Goal: Task Accomplishment & Management: Understand process/instructions

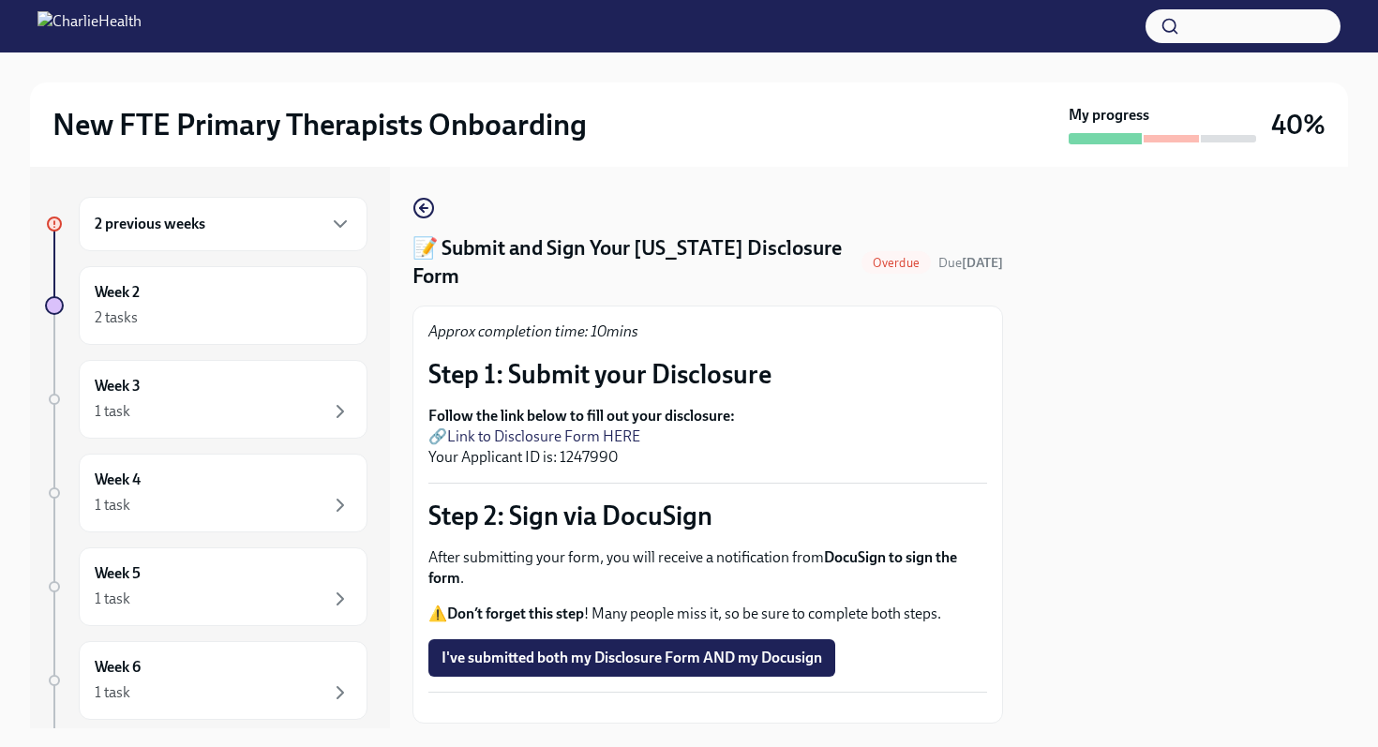
click at [207, 243] on div "2 previous weeks" at bounding box center [223, 224] width 289 height 54
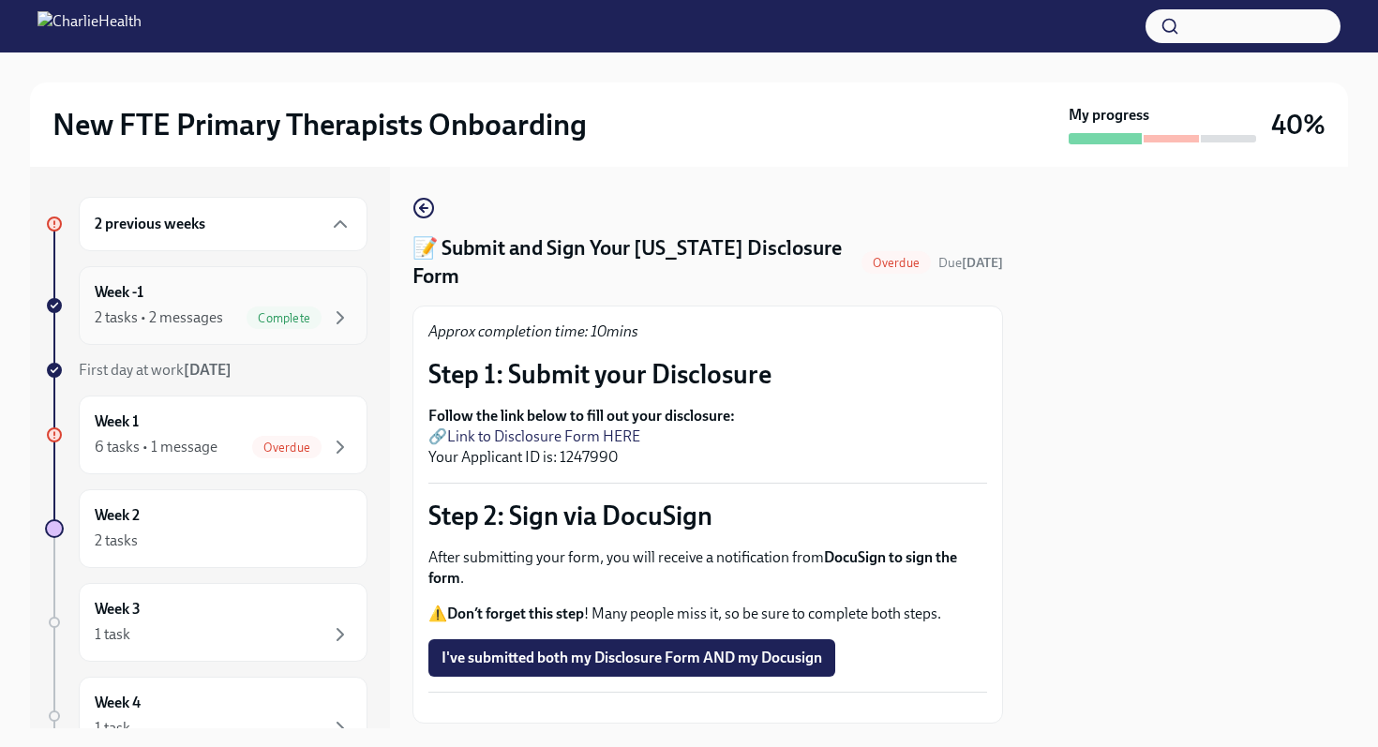
click at [206, 309] on div "2 tasks • 2 messages" at bounding box center [159, 318] width 128 height 21
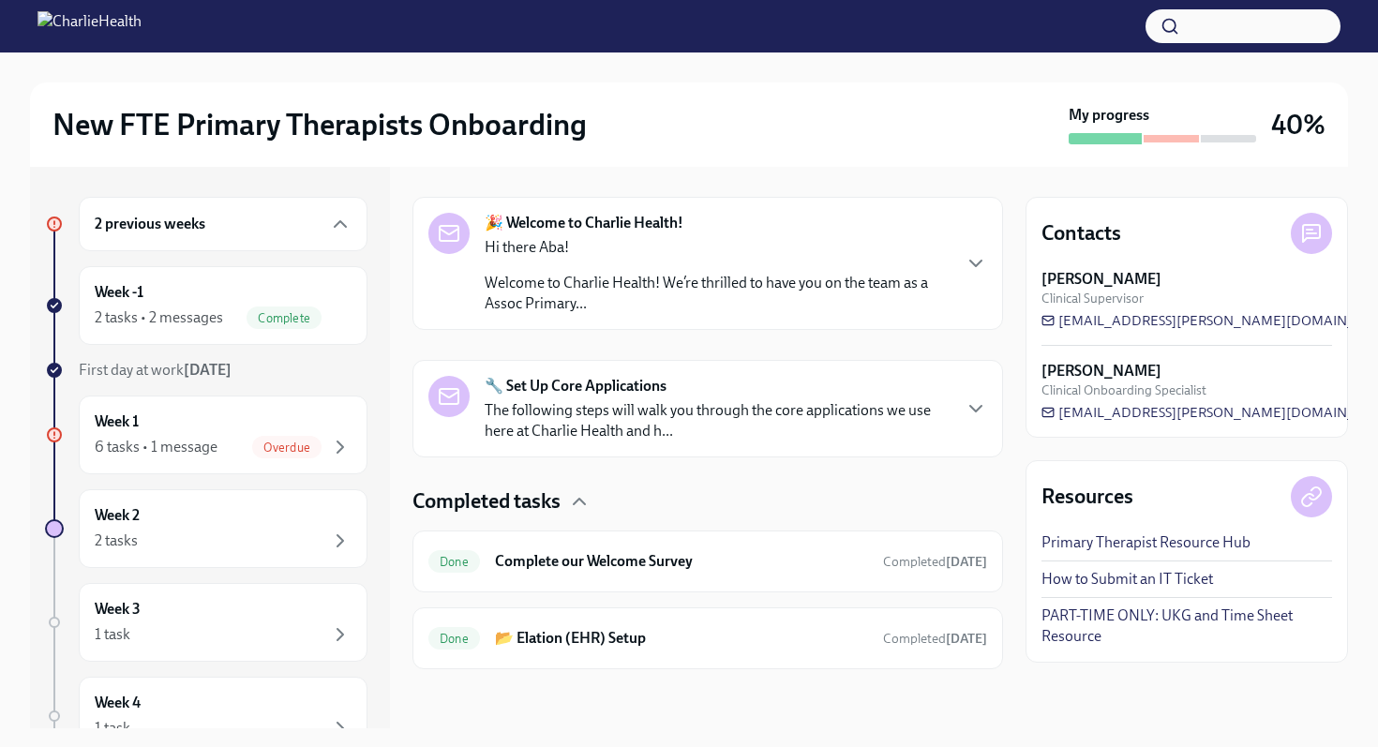
scroll to position [280, 0]
click at [965, 408] on icon "button" at bounding box center [976, 408] width 23 height 23
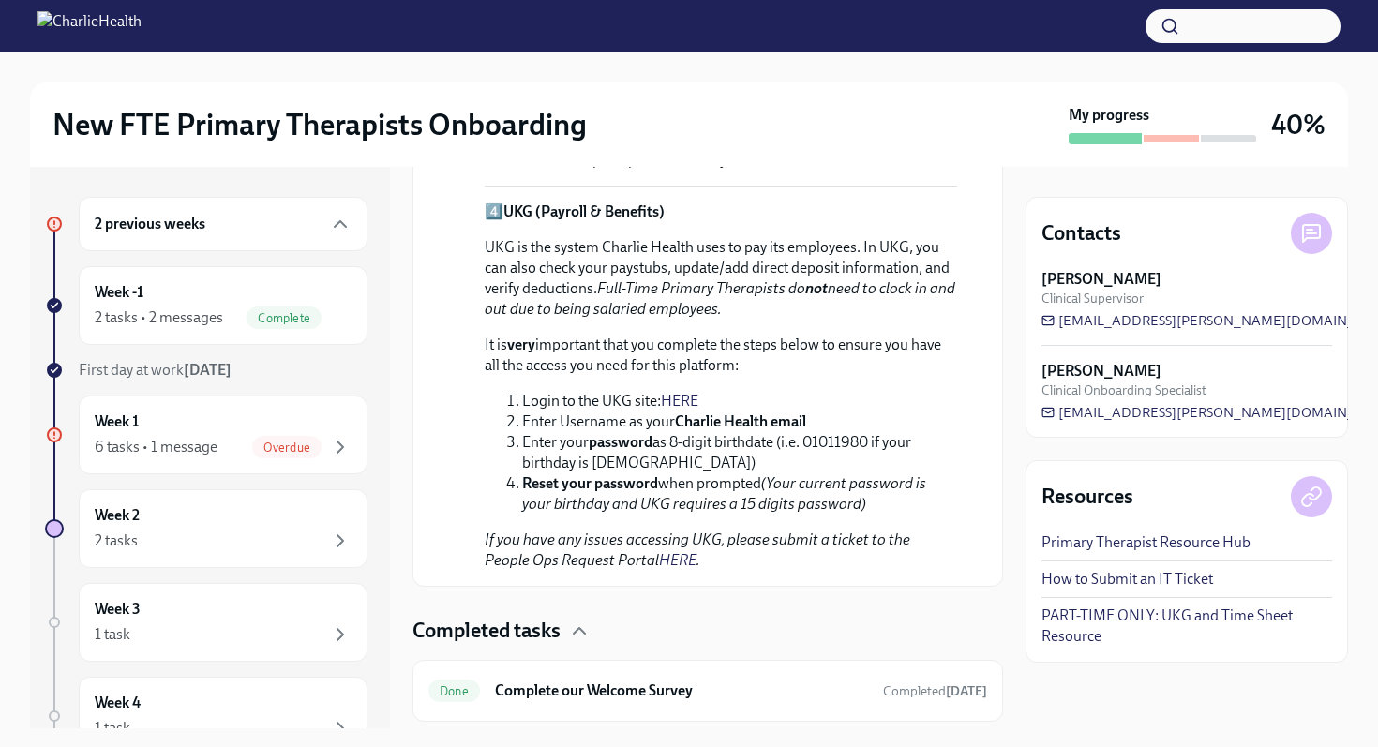
scroll to position [1677, 0]
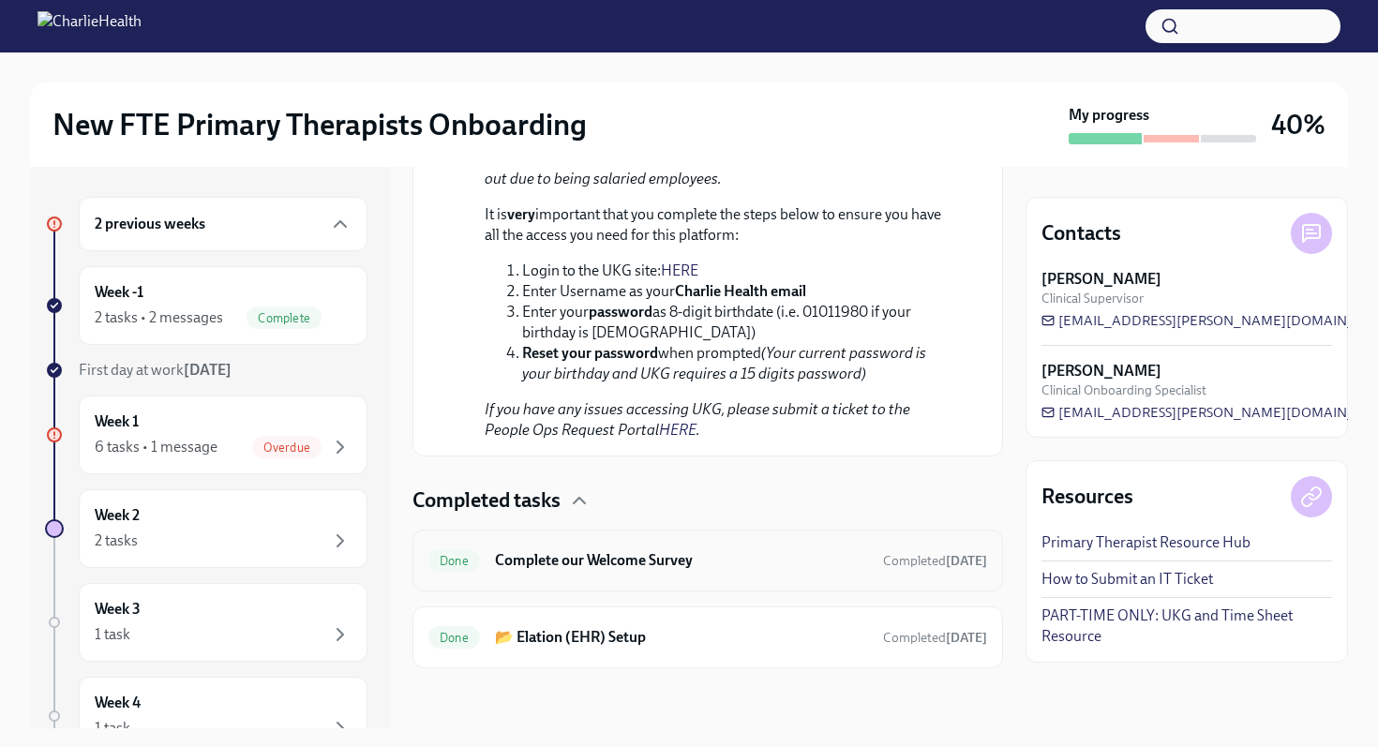
click at [660, 563] on h6 "Complete our Welcome Survey" at bounding box center [681, 560] width 373 height 21
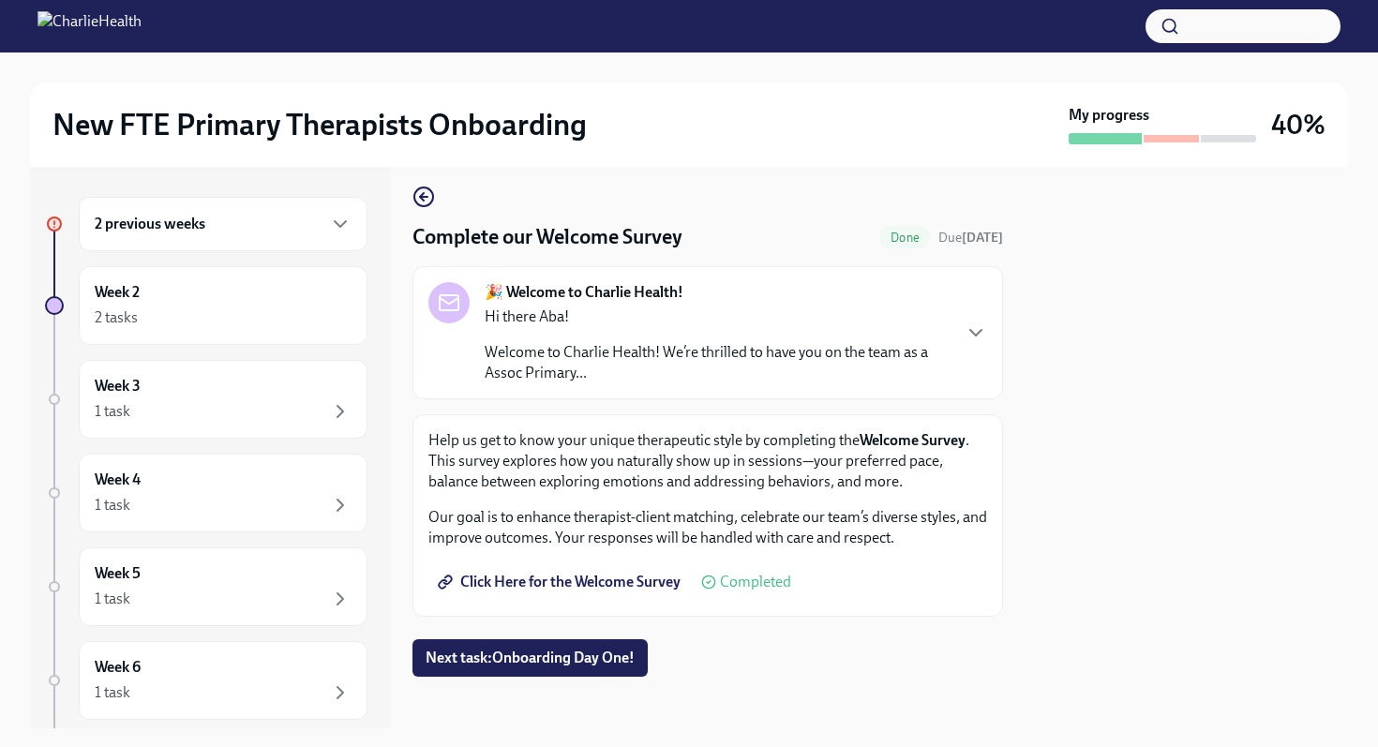
scroll to position [20, 0]
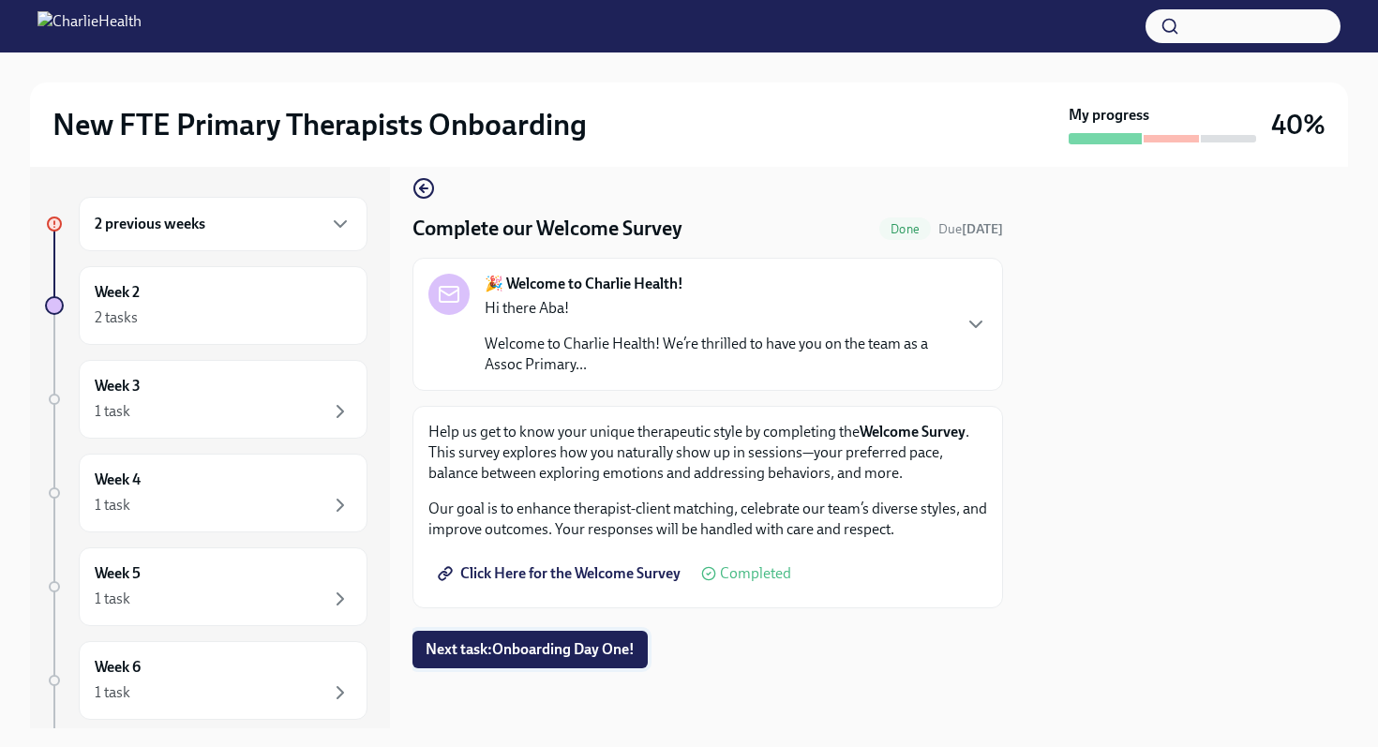
click at [536, 644] on span "Next task : Onboarding Day One!" at bounding box center [530, 649] width 209 height 19
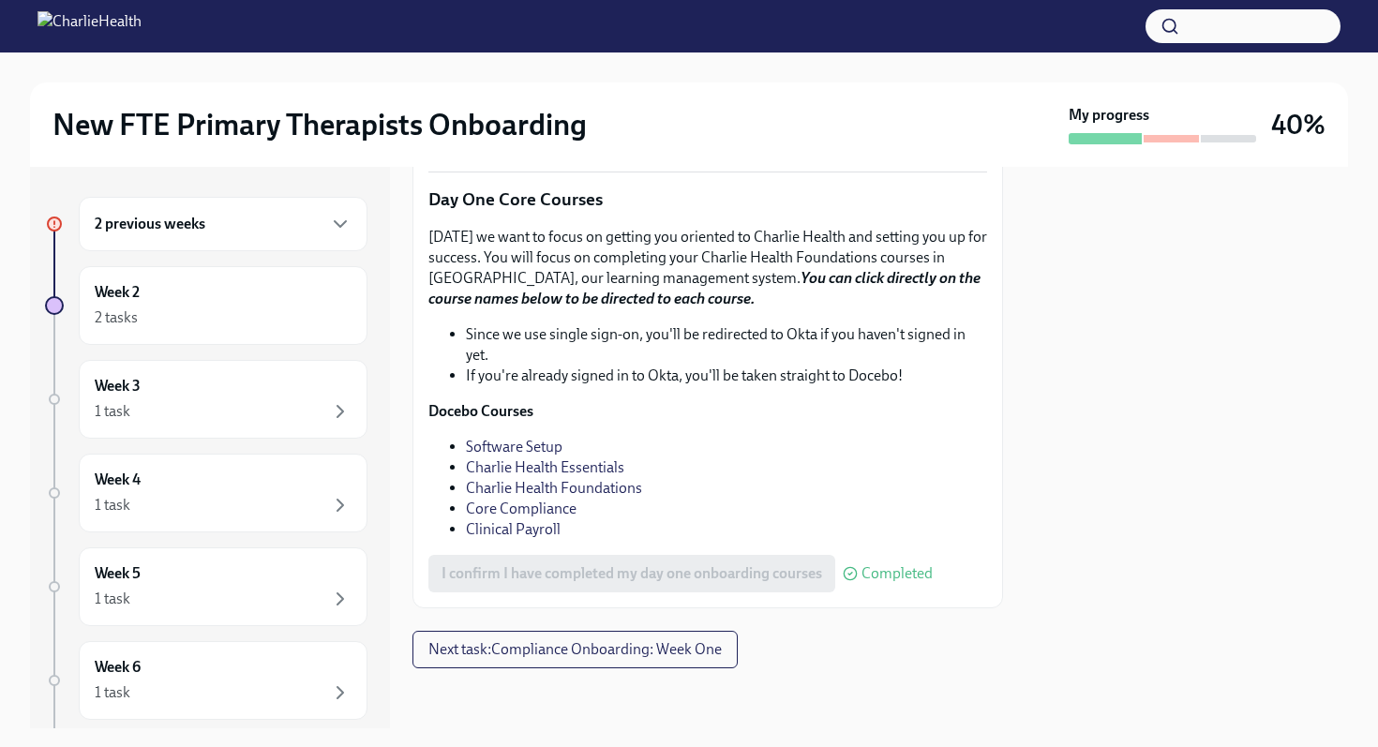
scroll to position [2605, 0]
click at [635, 652] on span "Next task : Compliance Onboarding: Week One" at bounding box center [574, 649] width 293 height 19
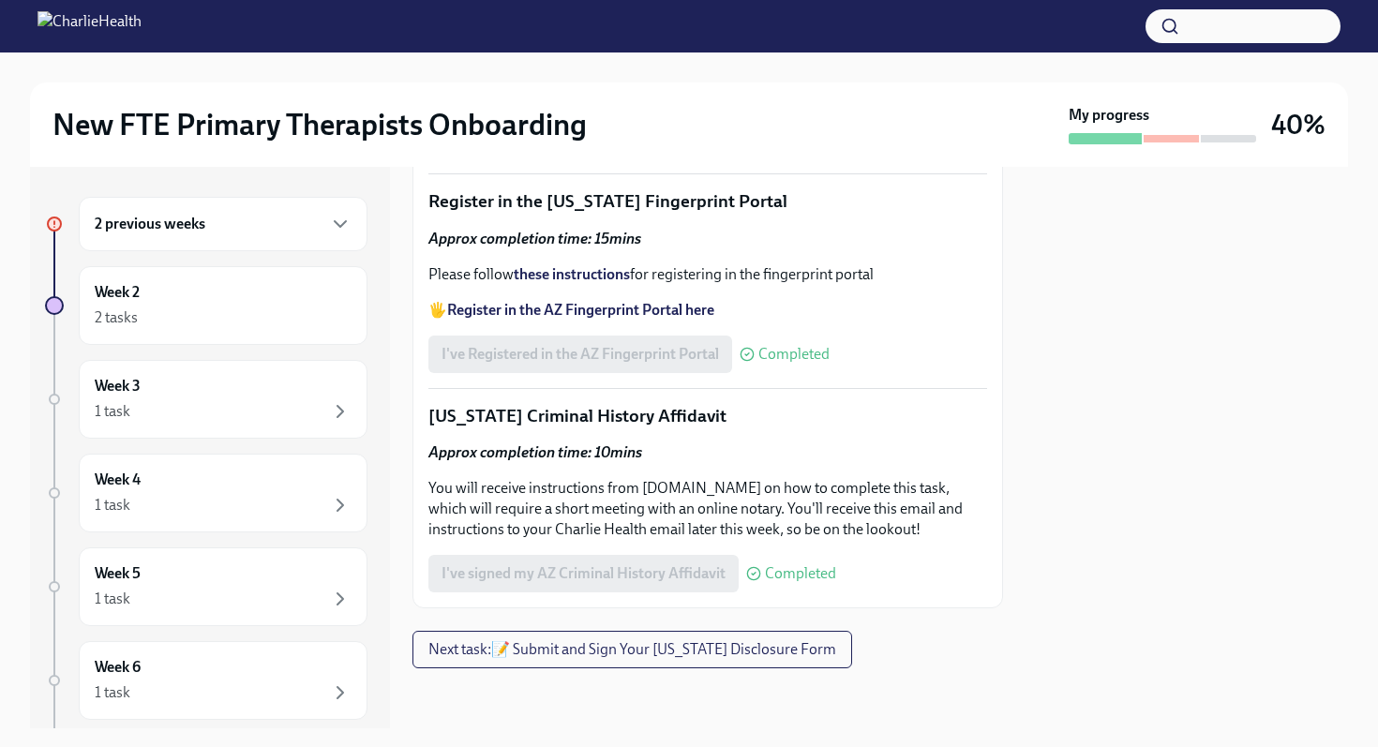
scroll to position [2745, 0]
click at [641, 654] on span "Next task : 📝 Submit and Sign Your [US_STATE] Disclosure Form" at bounding box center [632, 649] width 408 height 19
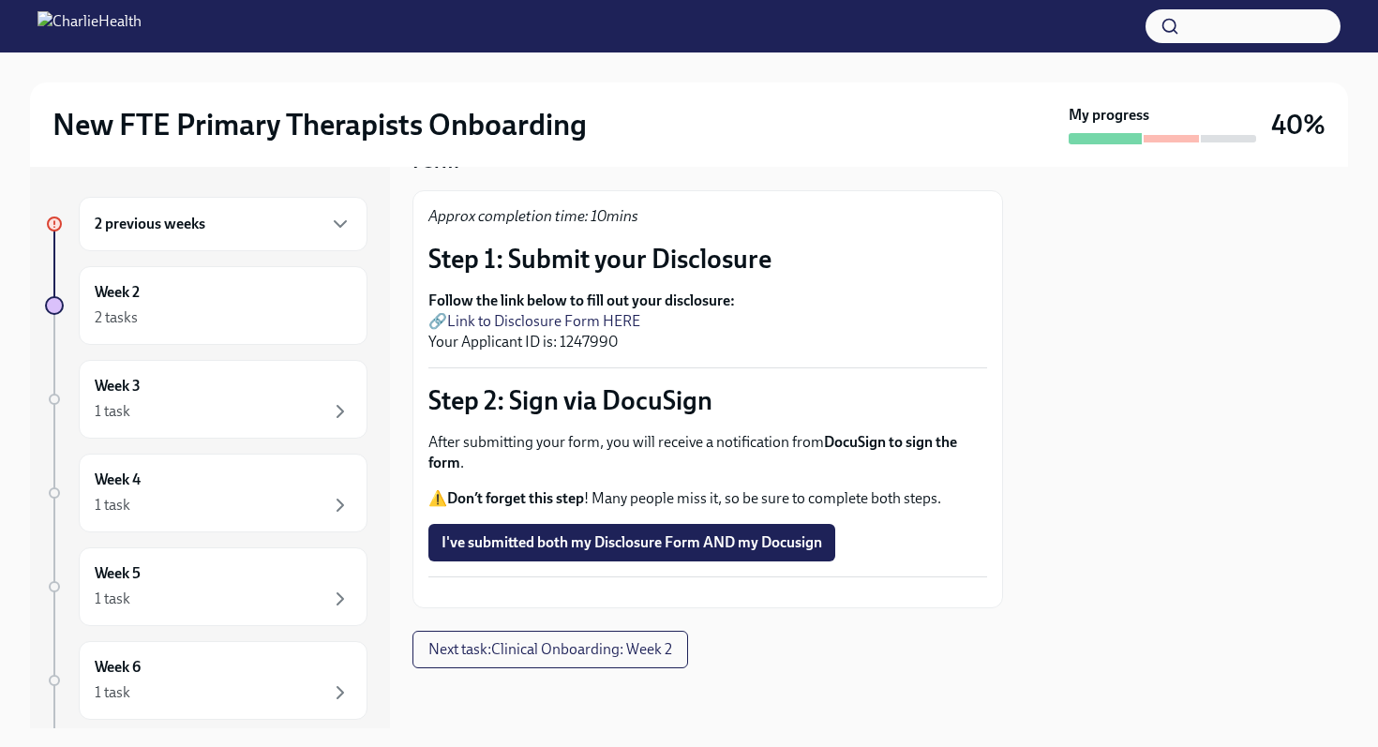
scroll to position [159, 0]
click at [210, 334] on div "Week 2 2 tasks" at bounding box center [223, 305] width 289 height 79
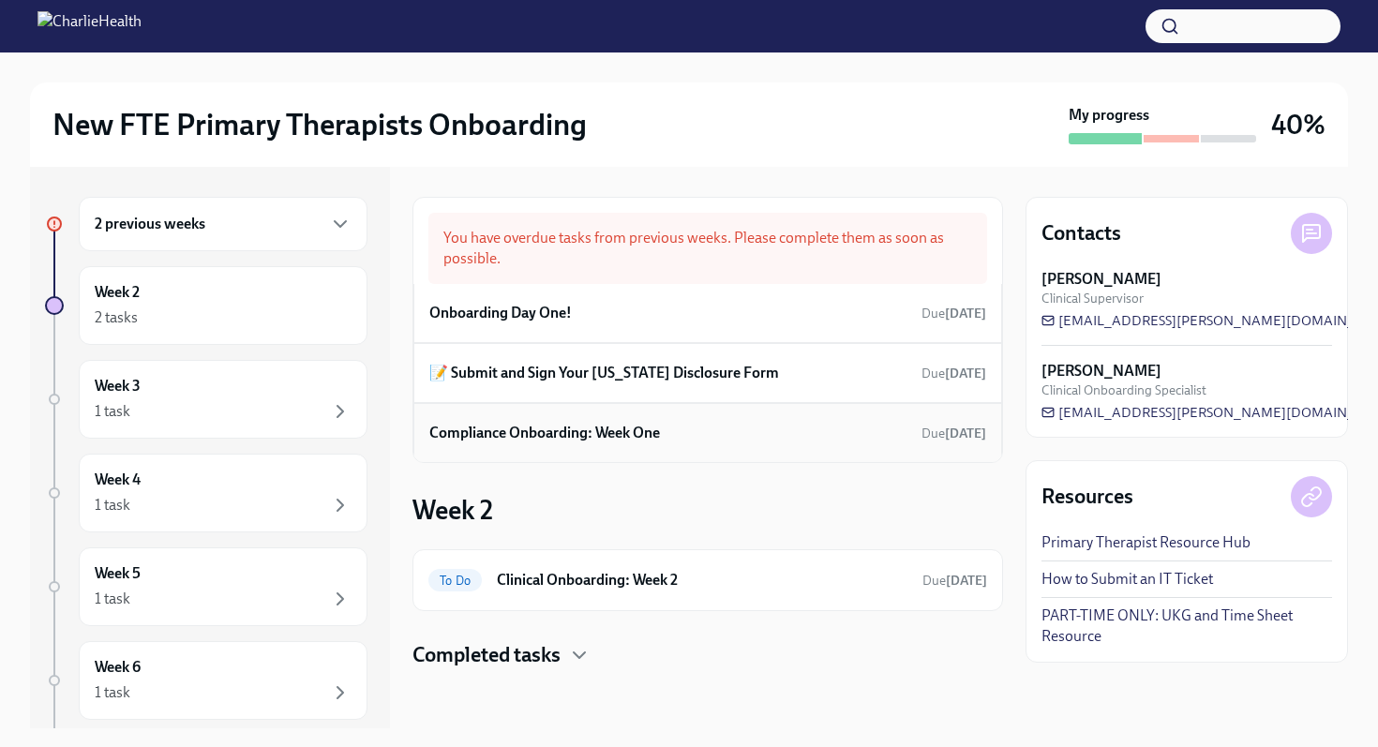
click at [550, 434] on h6 "Compliance Onboarding: Week One" at bounding box center [544, 433] width 231 height 21
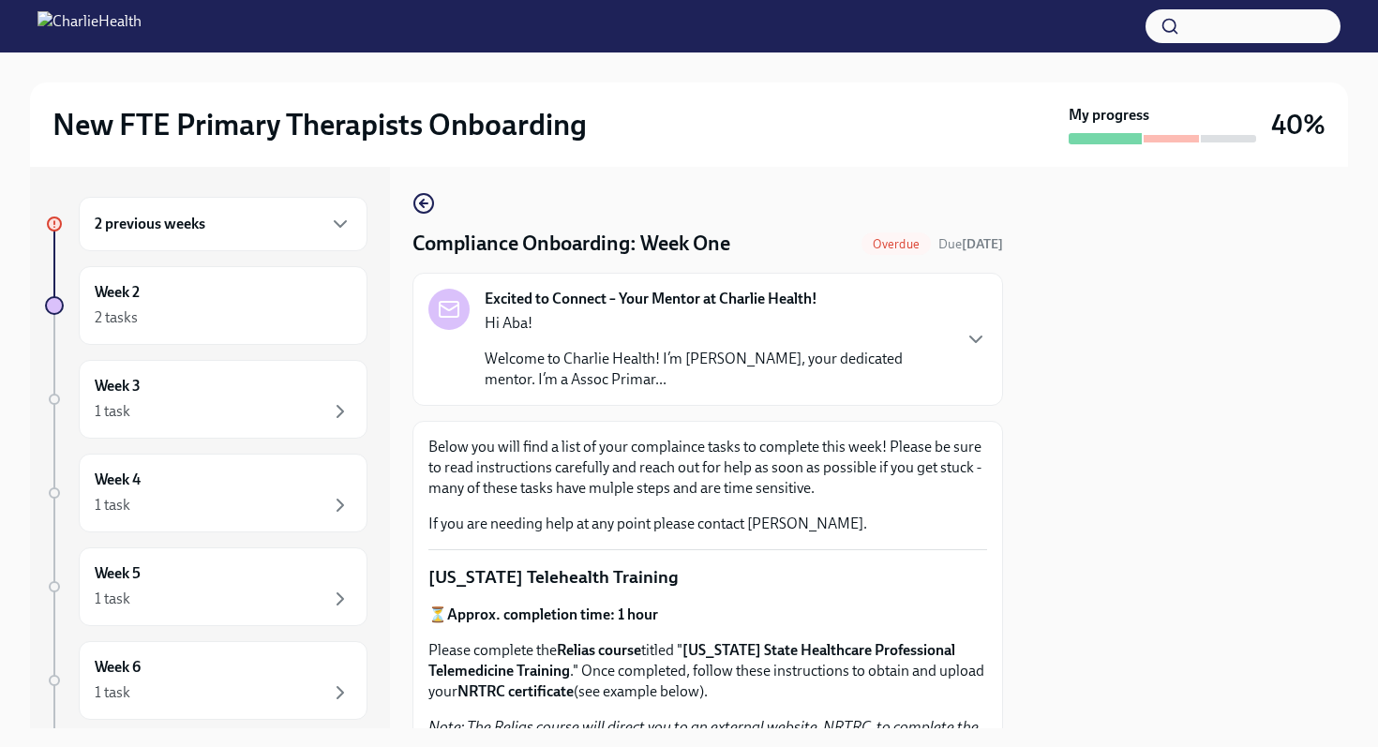
scroll to position [8, 0]
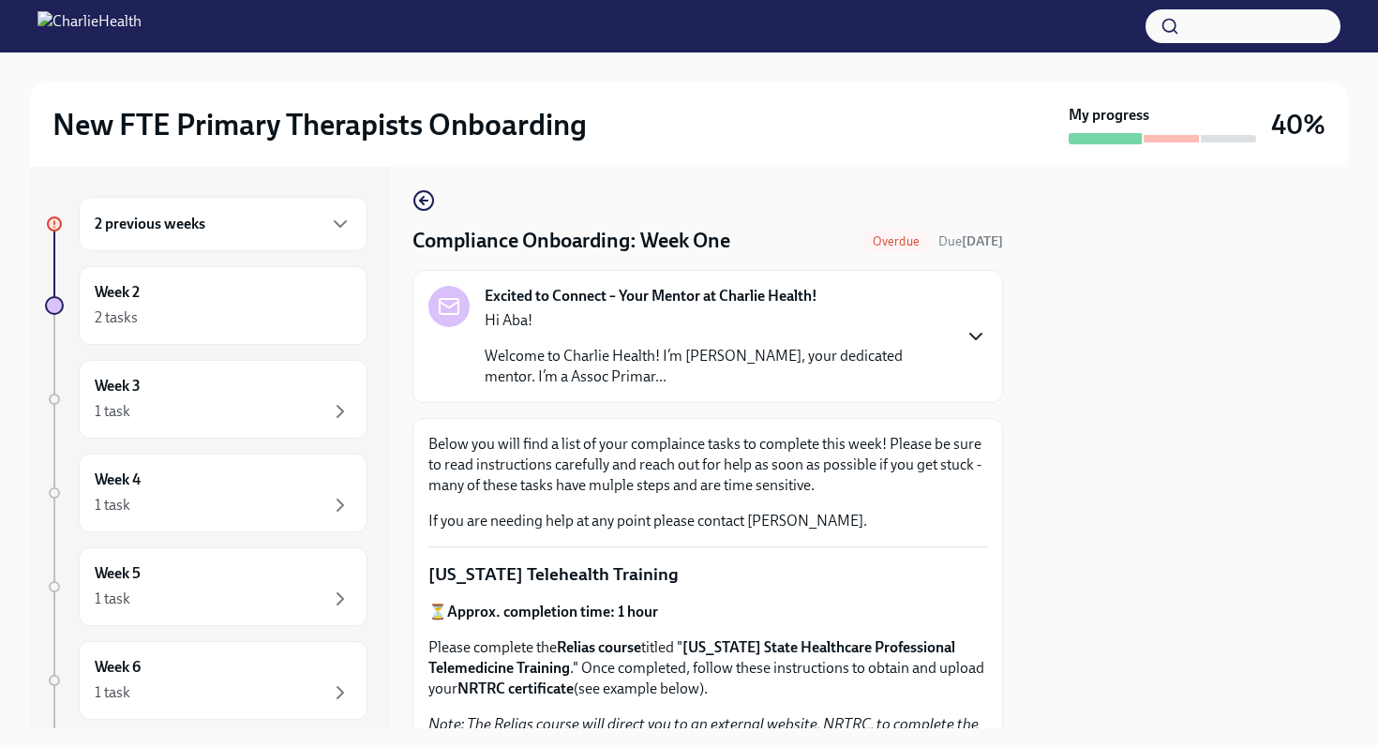
click at [969, 340] on icon "button" at bounding box center [976, 336] width 23 height 23
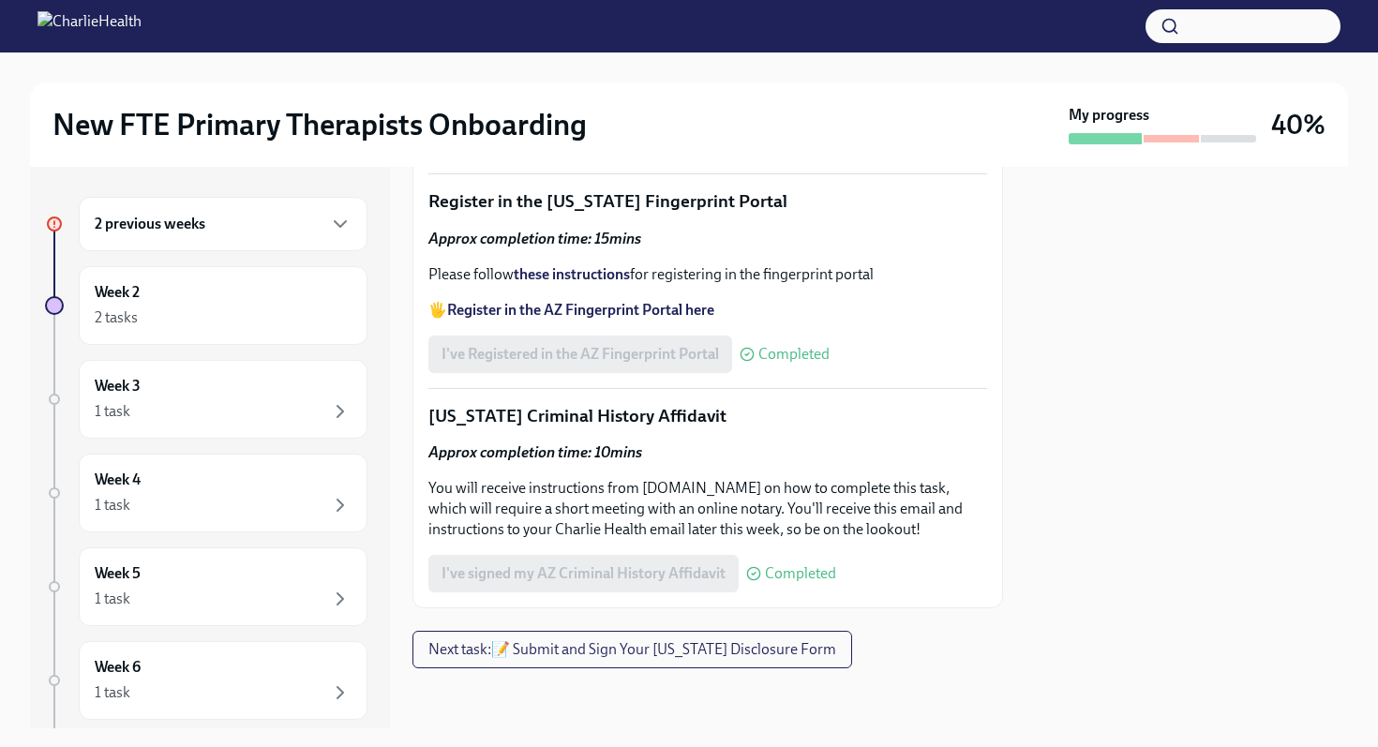
scroll to position [3053, 0]
click at [329, 220] on icon "button" at bounding box center [340, 224] width 23 height 23
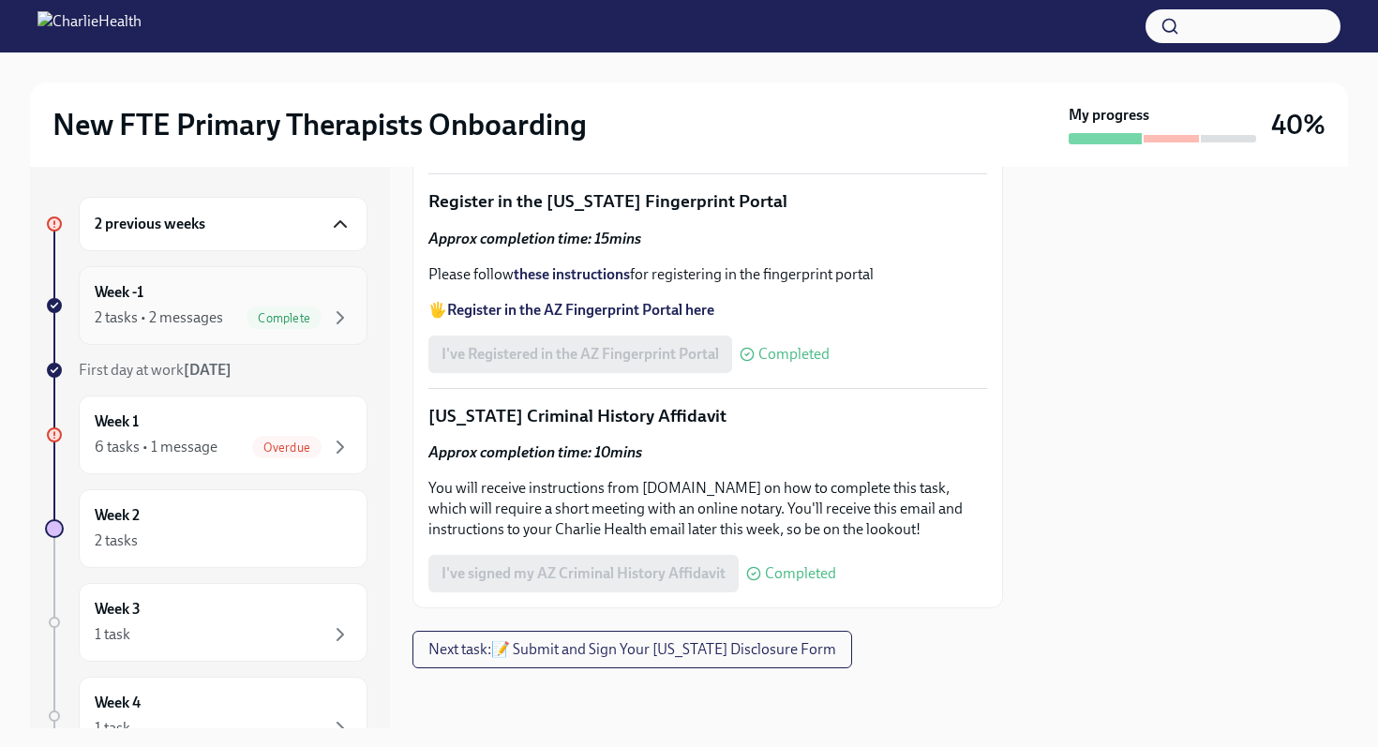
click at [242, 298] on div "Week -1 2 tasks • 2 messages Complete" at bounding box center [223, 305] width 257 height 47
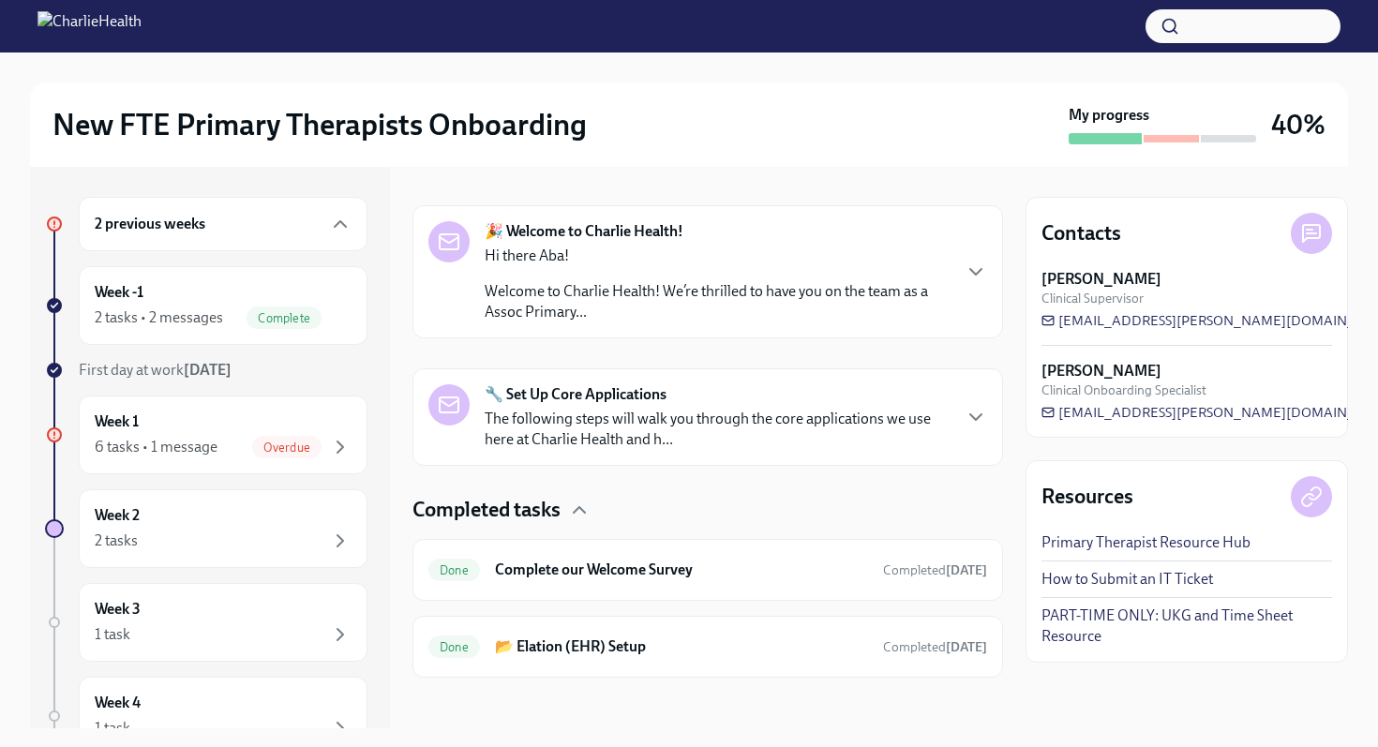
scroll to position [280, 0]
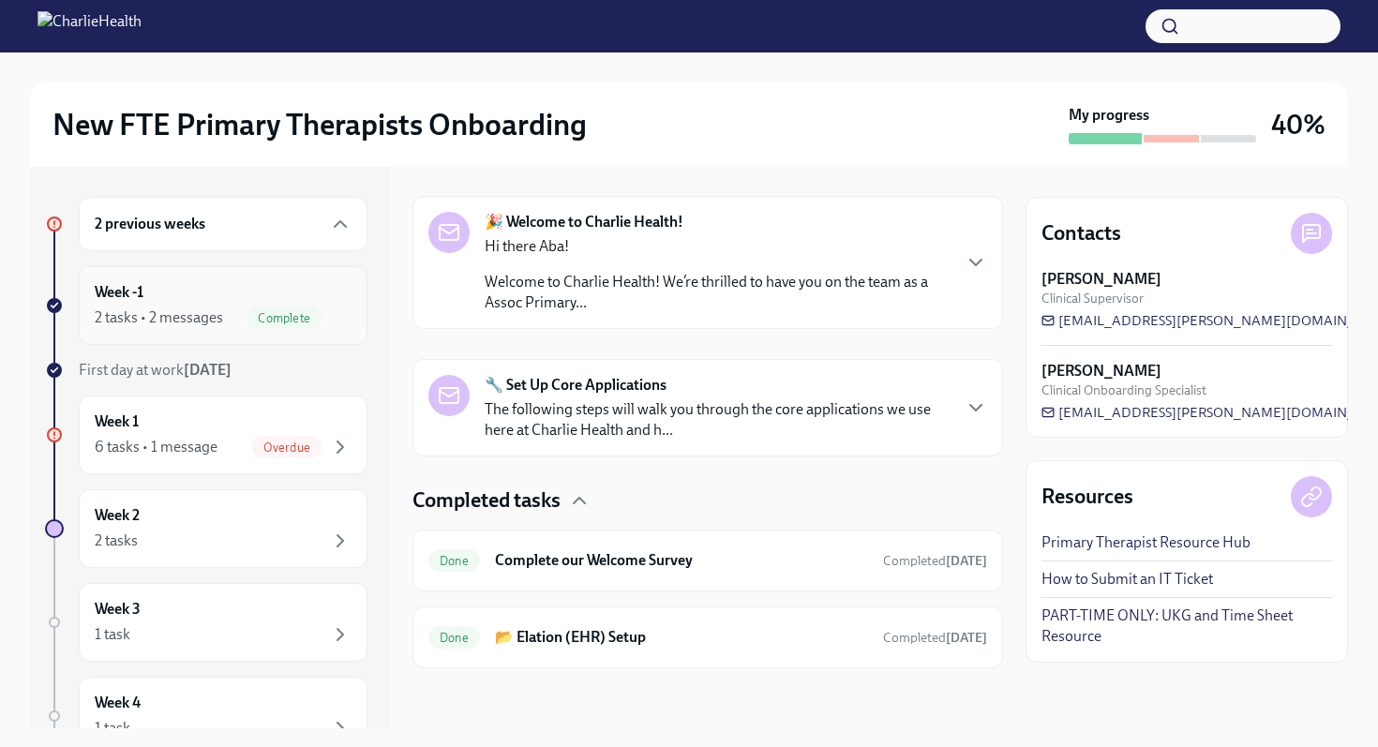
click at [191, 317] on div "2 tasks • 2 messages" at bounding box center [159, 318] width 128 height 21
click at [142, 312] on div "2 tasks • 2 messages" at bounding box center [159, 318] width 128 height 21
click at [161, 449] on div "6 tasks • 1 message" at bounding box center [156, 447] width 123 height 21
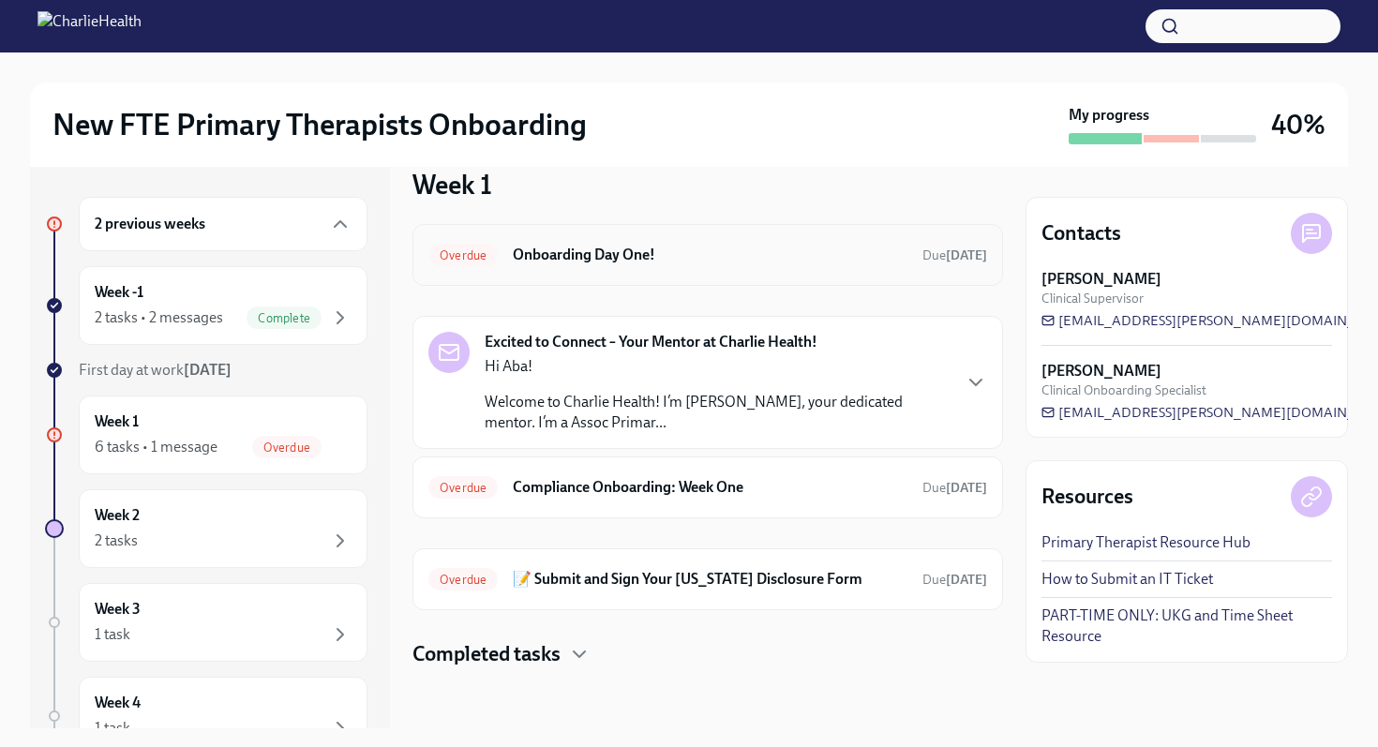
click at [594, 254] on h6 "Onboarding Day One!" at bounding box center [710, 255] width 395 height 21
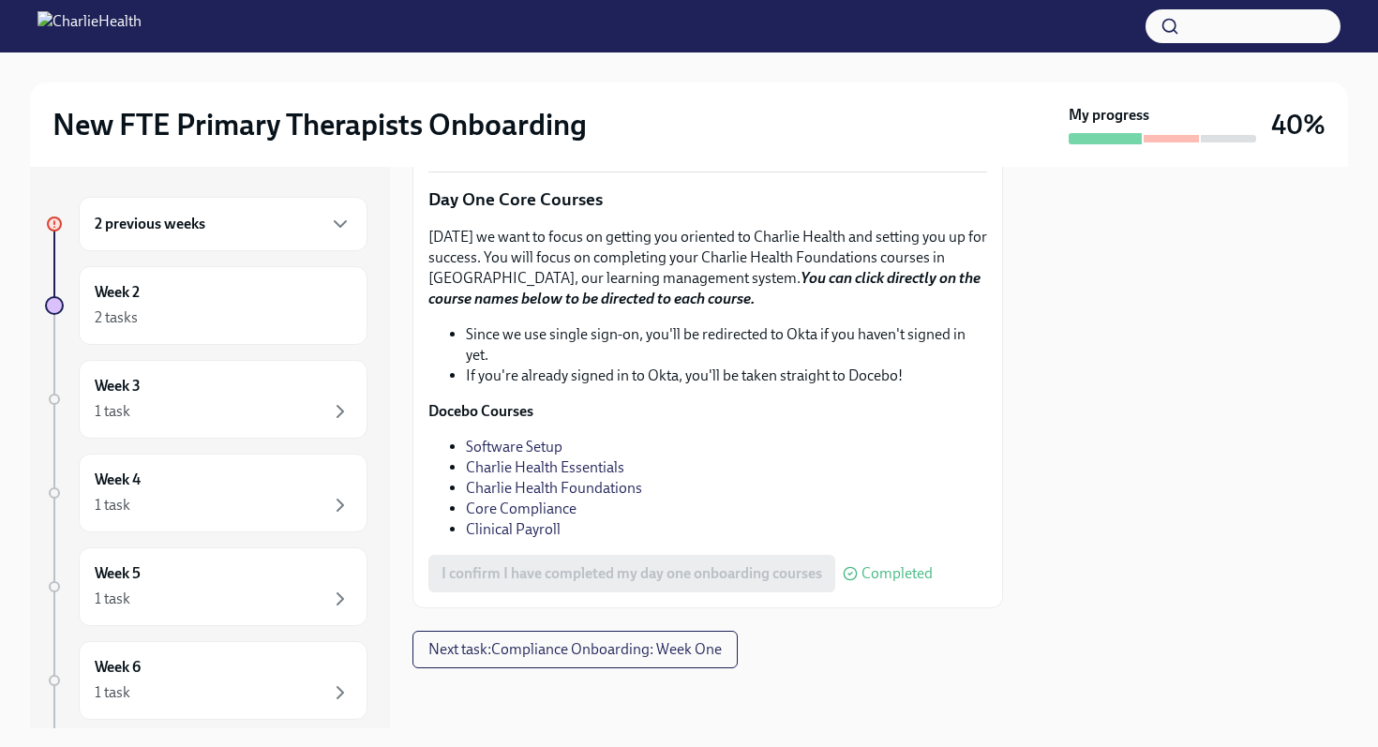
scroll to position [2605, 0]
click at [620, 646] on span "Next task : Compliance Onboarding: Week One" at bounding box center [574, 649] width 293 height 19
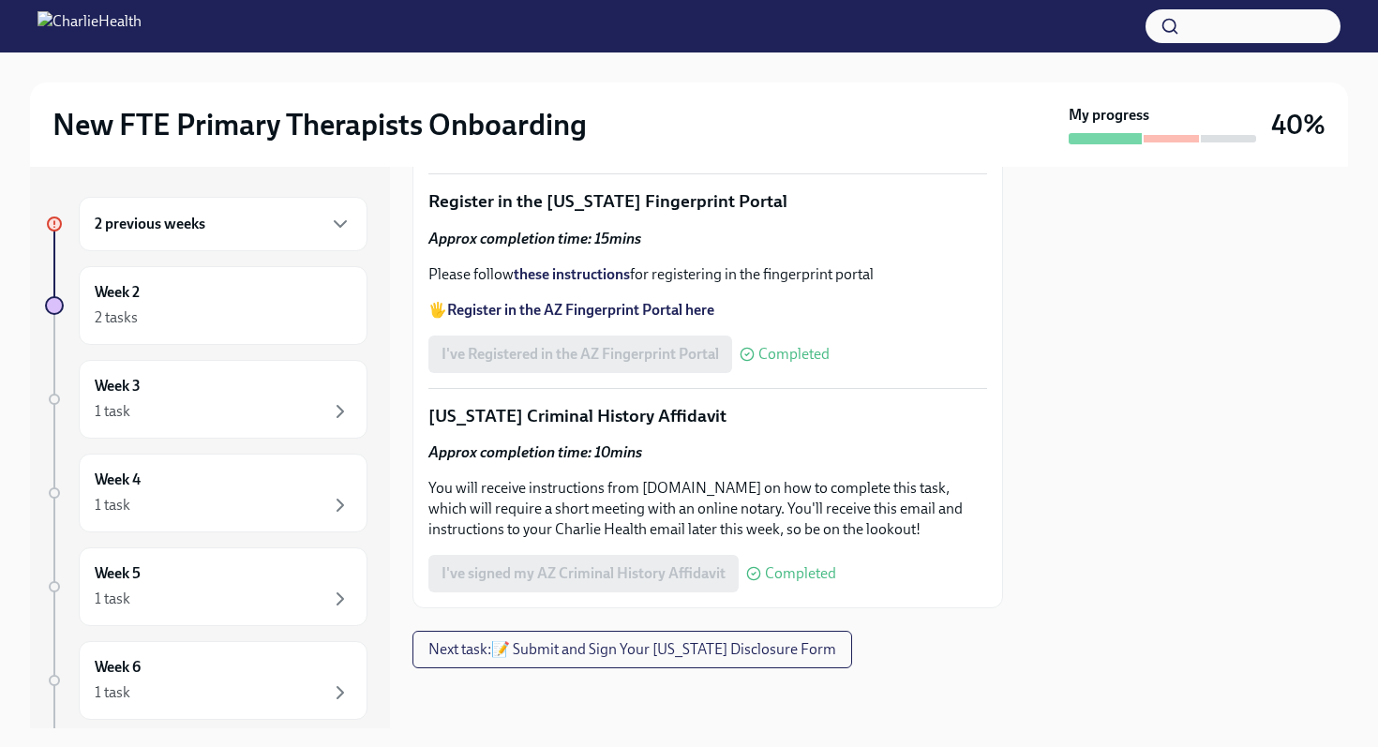
scroll to position [2745, 0]
click at [630, 644] on span "Next task : 📝 Submit and Sign Your [US_STATE] Disclosure Form" at bounding box center [632, 649] width 408 height 19
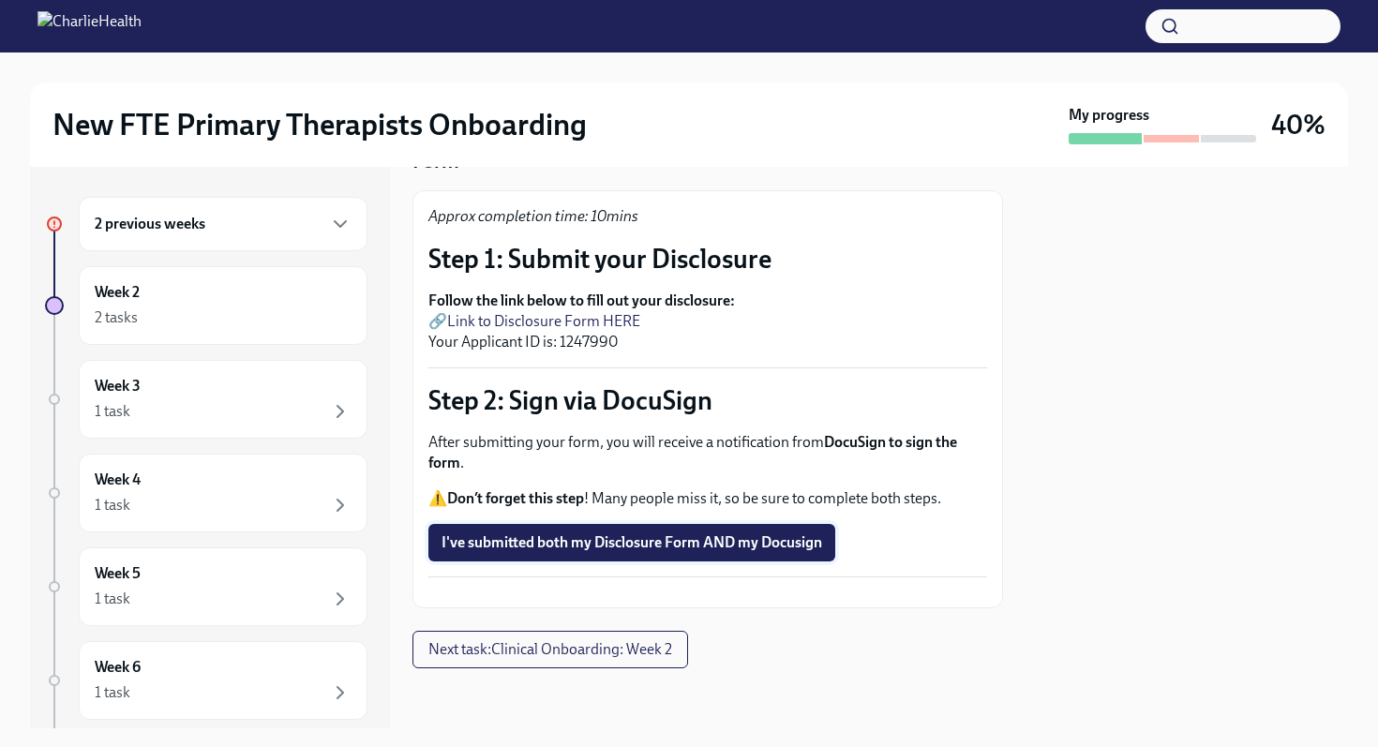
scroll to position [159, 0]
click at [630, 643] on span "Next task : Clinical Onboarding: Week 2" at bounding box center [550, 649] width 244 height 19
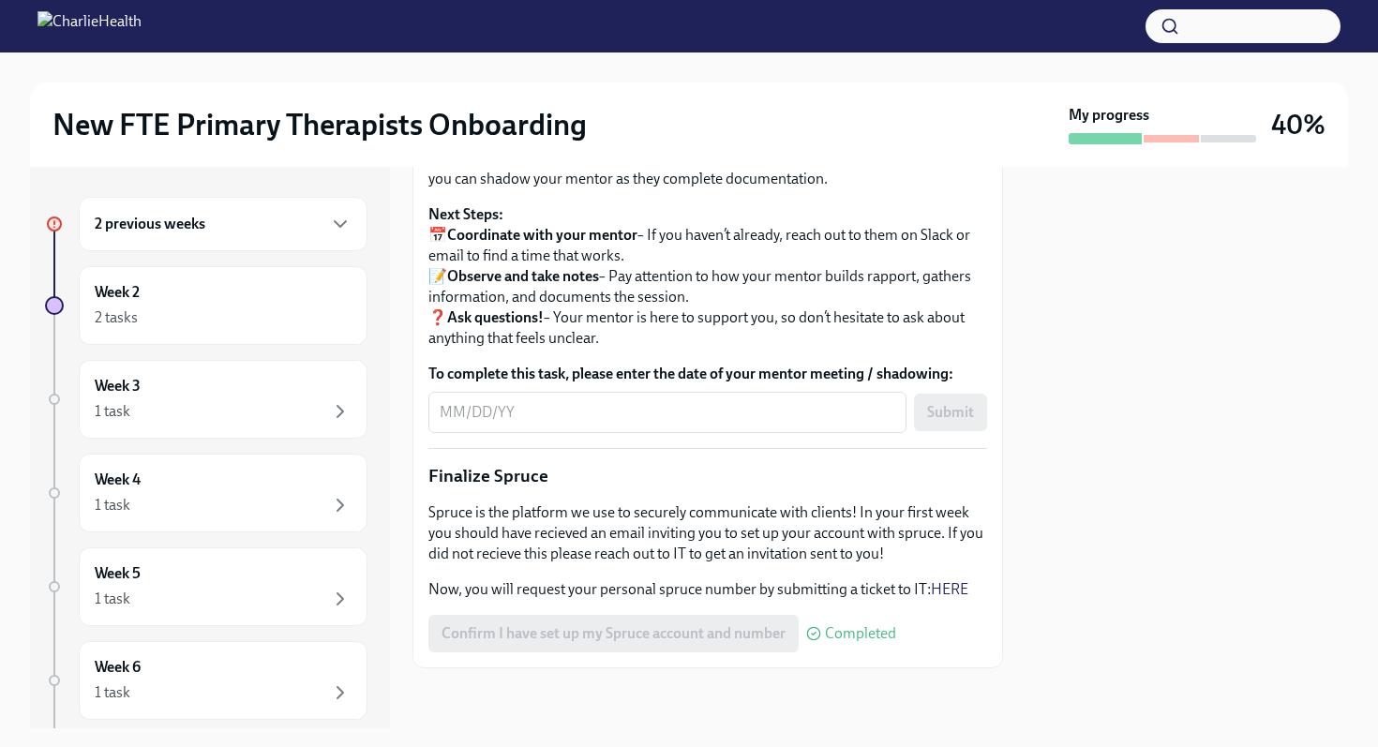
scroll to position [2106, 0]
